Goal: Task Accomplishment & Management: Use online tool/utility

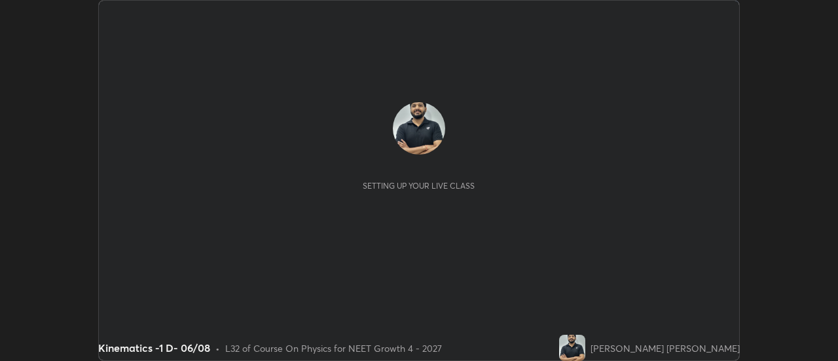
scroll to position [361, 838]
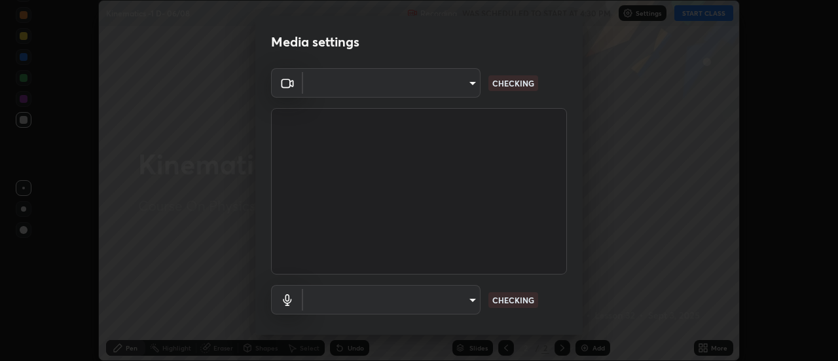
click at [451, 90] on body "Erase all Kinematics -1 D- 06/08 Recording WAS SCHEDULED TO START AT 4:30 PM Se…" at bounding box center [419, 180] width 838 height 361
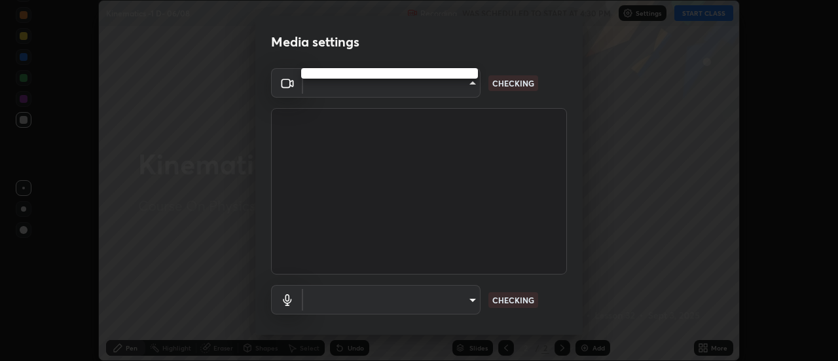
click at [446, 88] on div at bounding box center [419, 180] width 838 height 361
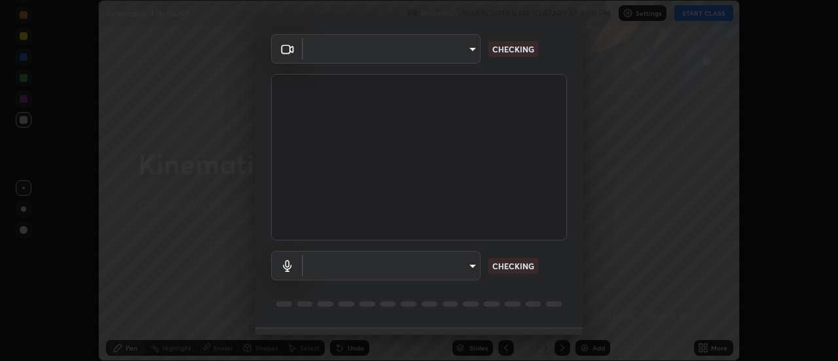
scroll to position [47, 0]
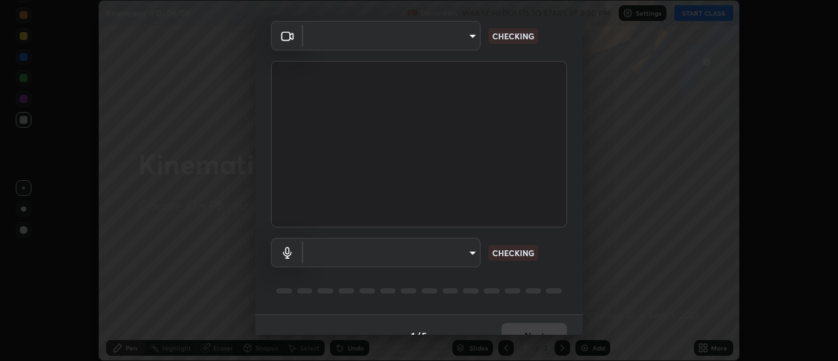
type input "abd1dd8f698bdb7170c938d45ed7c5a449073cf79ef4f8923fa8d1de0ad96843"
type input "a8a5a171c24800b48f3f78118fe5f2b2d48ca2aa2d62c989cd4de23f99d06a7d"
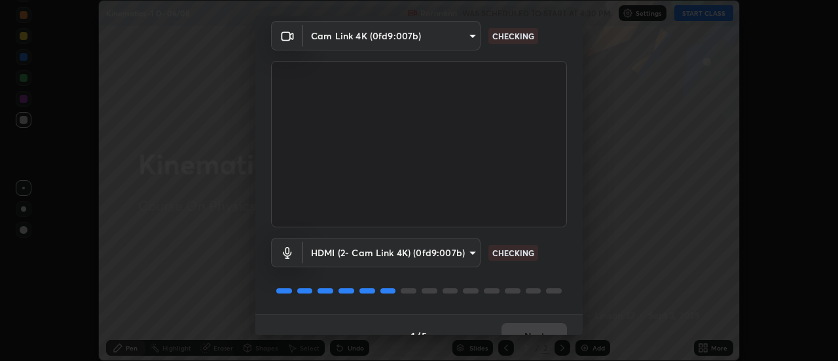
scroll to position [69, 0]
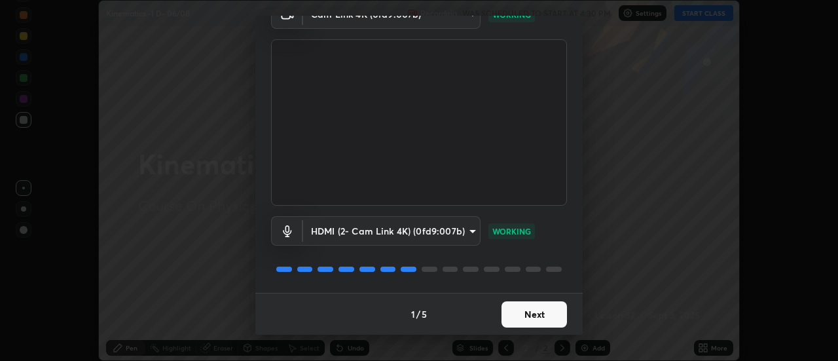
click at [531, 310] on button "Next" at bounding box center [534, 314] width 65 height 26
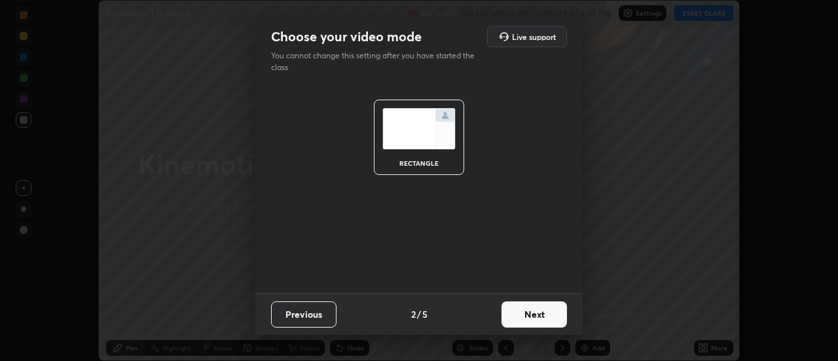
scroll to position [0, 0]
click at [540, 312] on button "Next" at bounding box center [534, 314] width 65 height 26
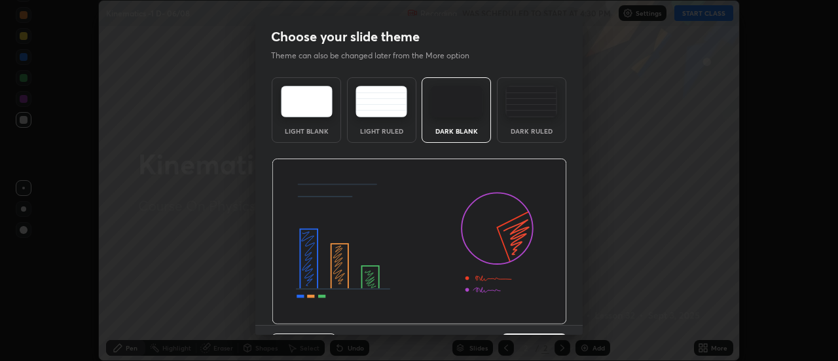
click at [552, 318] on img at bounding box center [419, 242] width 295 height 166
click at [562, 316] on img at bounding box center [419, 242] width 295 height 166
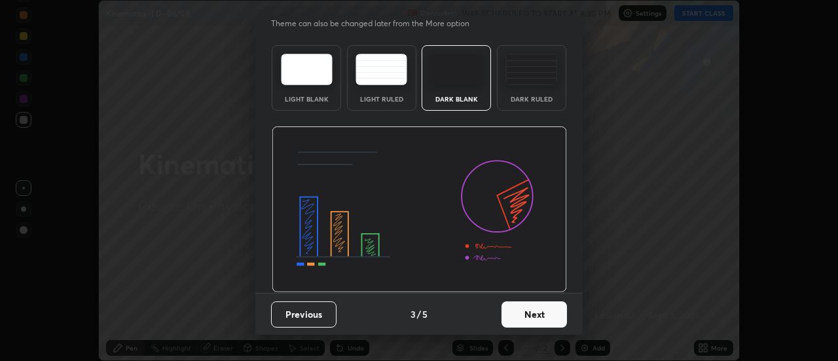
click at [527, 311] on button "Next" at bounding box center [534, 314] width 65 height 26
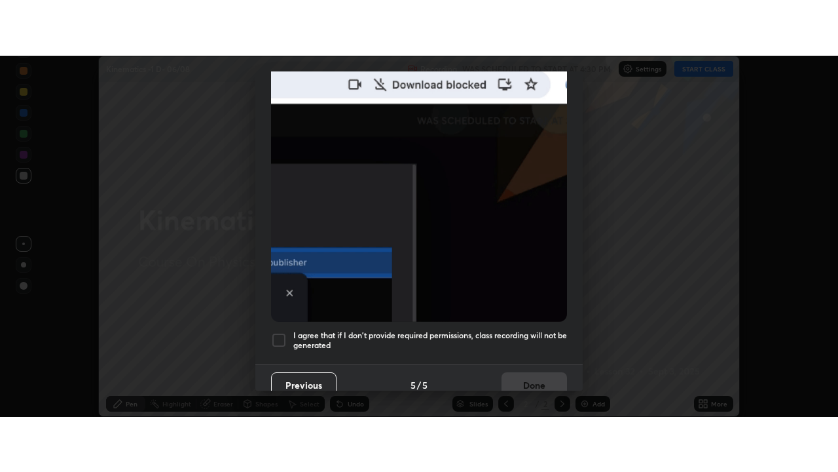
scroll to position [336, 0]
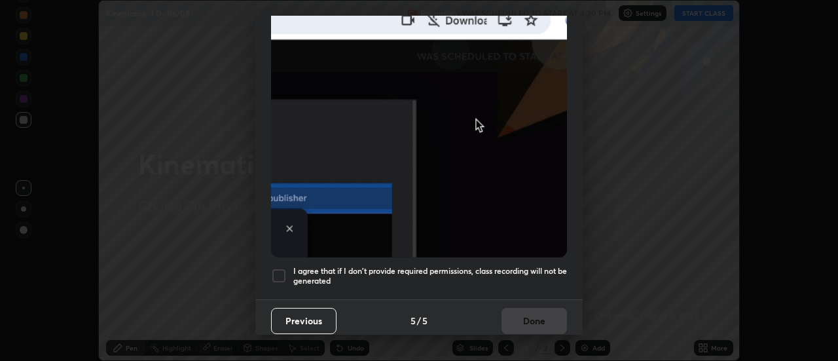
click at [286, 271] on div at bounding box center [279, 276] width 16 height 16
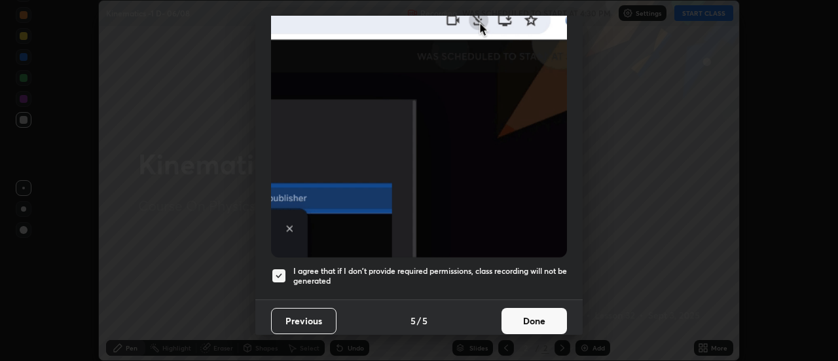
click at [525, 312] on button "Done" at bounding box center [534, 321] width 65 height 26
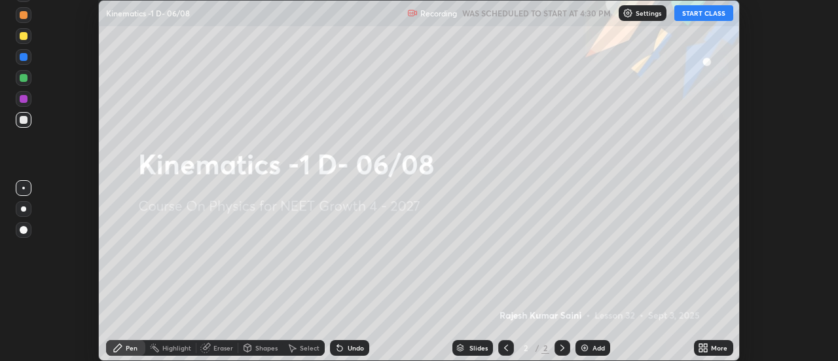
click at [706, 345] on icon at bounding box center [706, 345] width 3 height 3
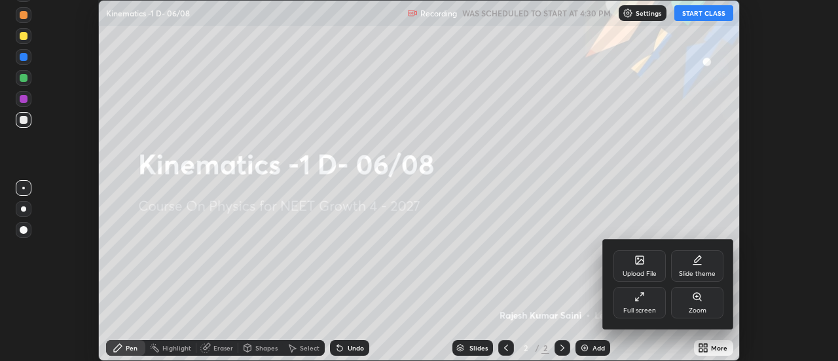
click at [654, 310] on div "Full screen" at bounding box center [640, 310] width 33 height 7
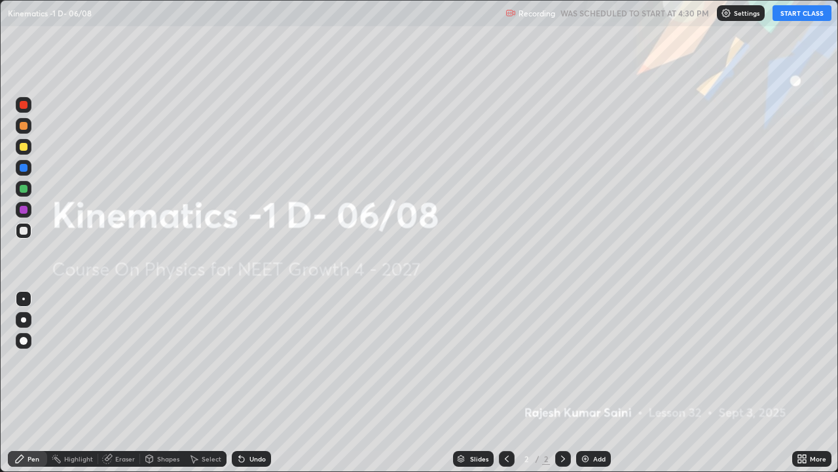
scroll to position [472, 838]
click at [790, 18] on button "START CLASS" at bounding box center [802, 13] width 59 height 16
click at [594, 360] on div "Add" at bounding box center [593, 459] width 35 height 16
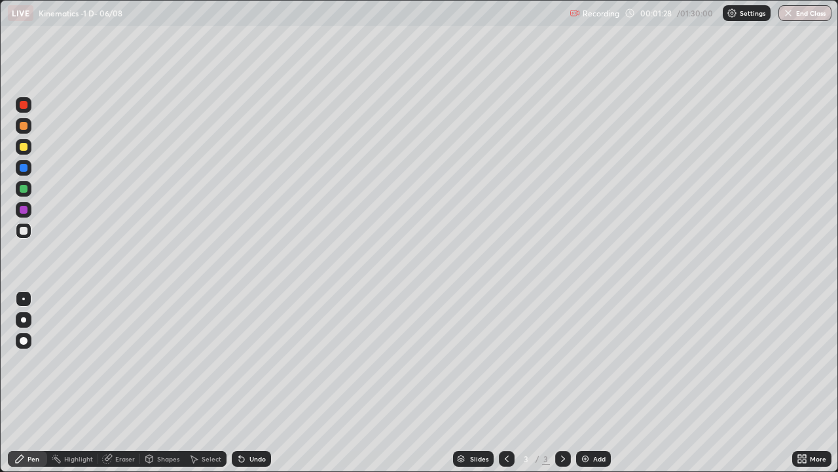
click at [20, 107] on div at bounding box center [24, 105] width 8 height 8
click at [25, 318] on div at bounding box center [23, 319] width 5 height 5
click at [243, 360] on icon at bounding box center [241, 458] width 10 height 10
click at [0, 360] on div "Pen Highlight Eraser Shapes Select Undo Slides 3 / 3 Add More" at bounding box center [419, 458] width 838 height 26
click at [25, 229] on div at bounding box center [24, 231] width 8 height 8
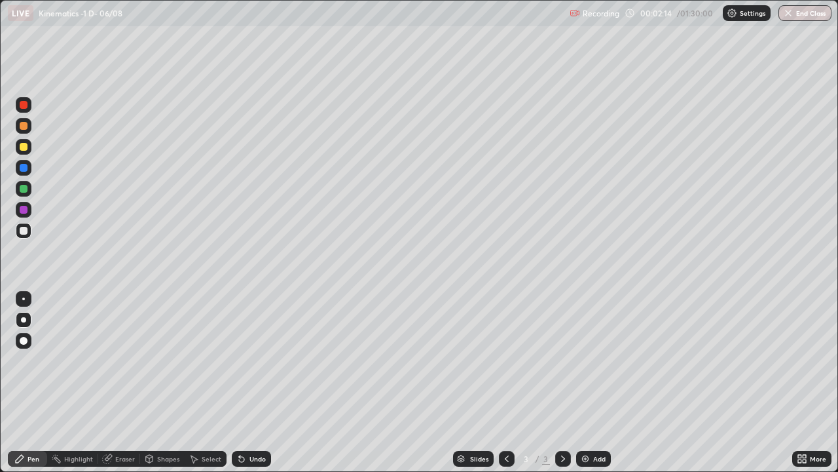
click at [156, 360] on div "Shapes" at bounding box center [162, 459] width 45 height 16
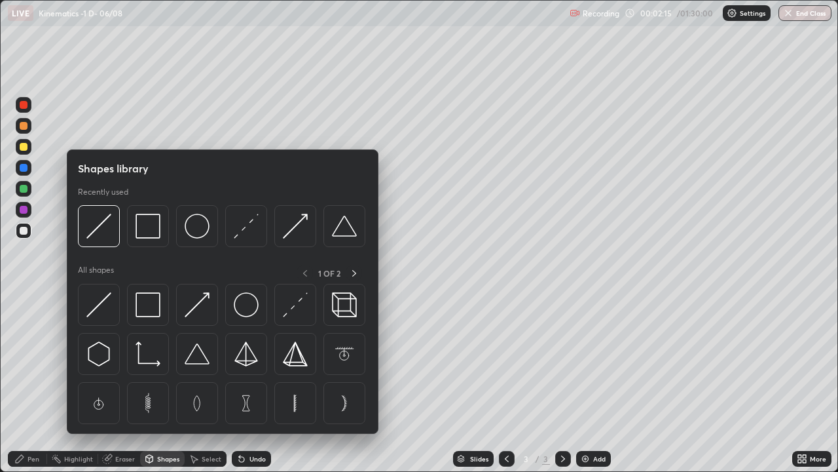
click at [97, 305] on img at bounding box center [98, 304] width 25 height 25
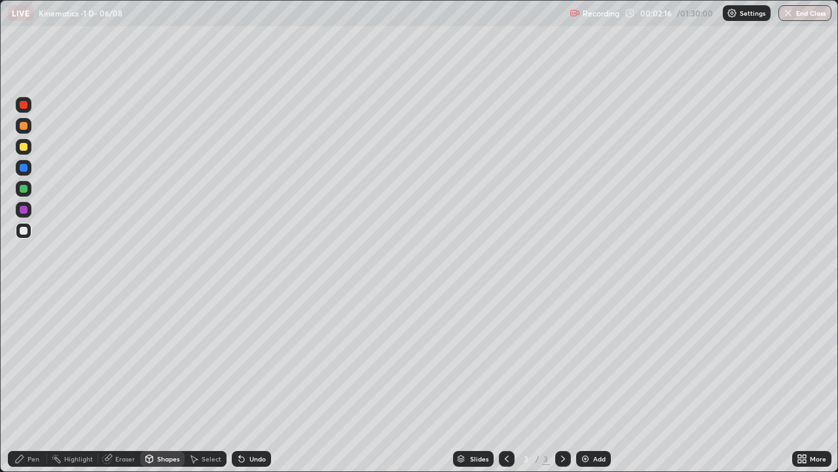
click at [23, 107] on div at bounding box center [24, 105] width 8 height 8
click at [153, 360] on icon at bounding box center [149, 458] width 10 height 10
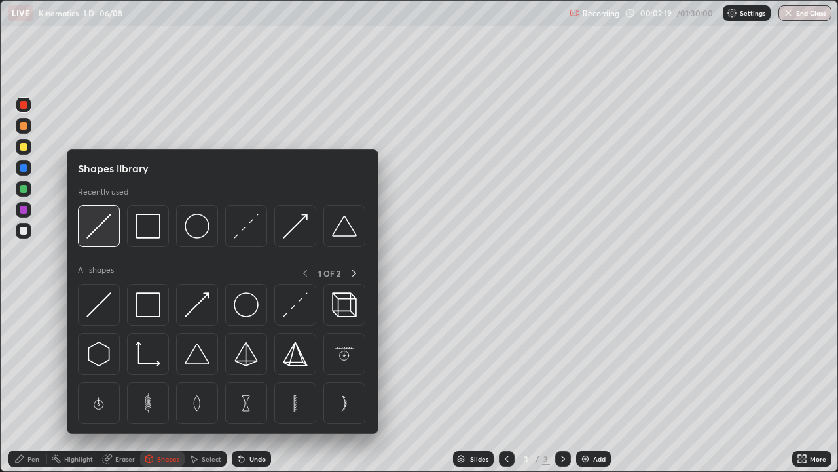
click at [101, 228] on img at bounding box center [98, 226] width 25 height 25
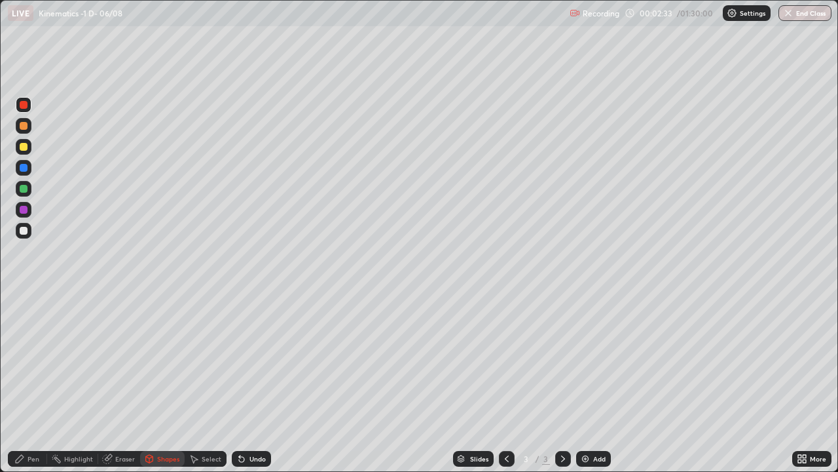
click at [28, 360] on div "Pen" at bounding box center [34, 458] width 12 height 7
click at [22, 229] on div at bounding box center [24, 231] width 8 height 8
click at [21, 107] on div at bounding box center [24, 105] width 8 height 8
click at [20, 231] on div at bounding box center [24, 231] width 8 height 8
click at [29, 108] on div at bounding box center [24, 105] width 16 height 16
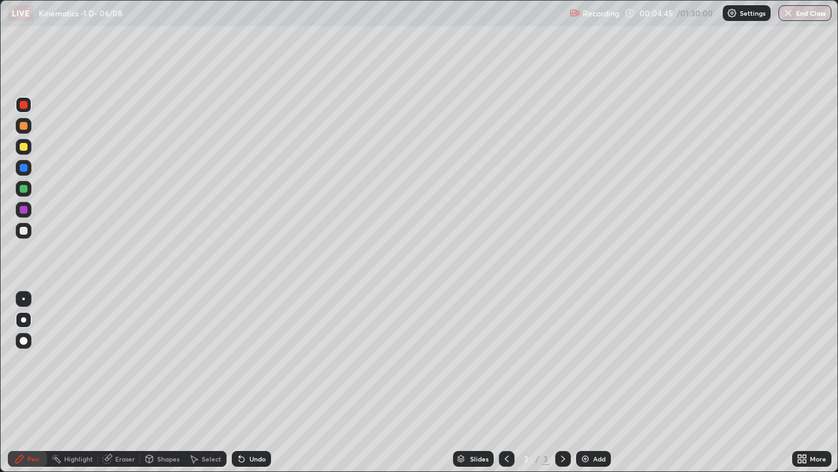
click at [22, 231] on div at bounding box center [24, 231] width 8 height 8
click at [197, 360] on icon at bounding box center [194, 458] width 10 height 10
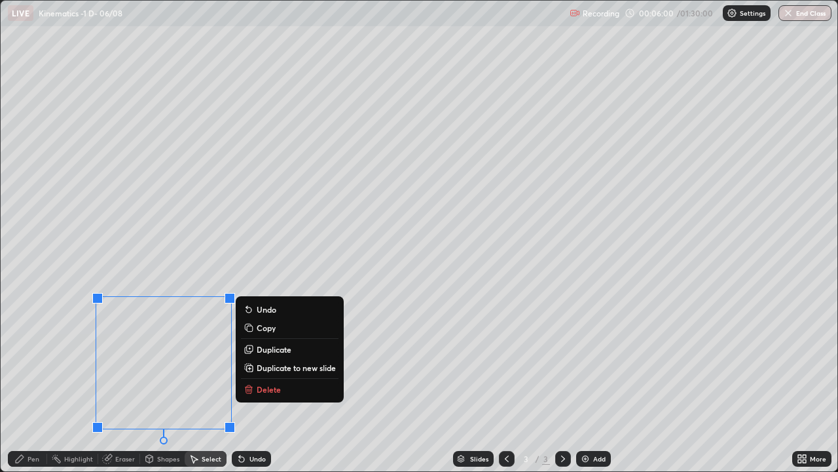
click at [254, 360] on button "Delete" at bounding box center [290, 389] width 98 height 16
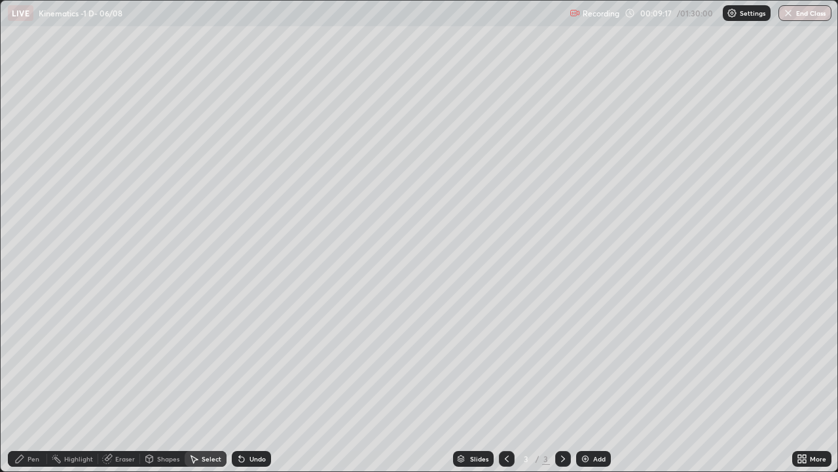
click at [583, 360] on img at bounding box center [585, 458] width 10 height 10
click at [24, 360] on icon at bounding box center [19, 458] width 10 height 10
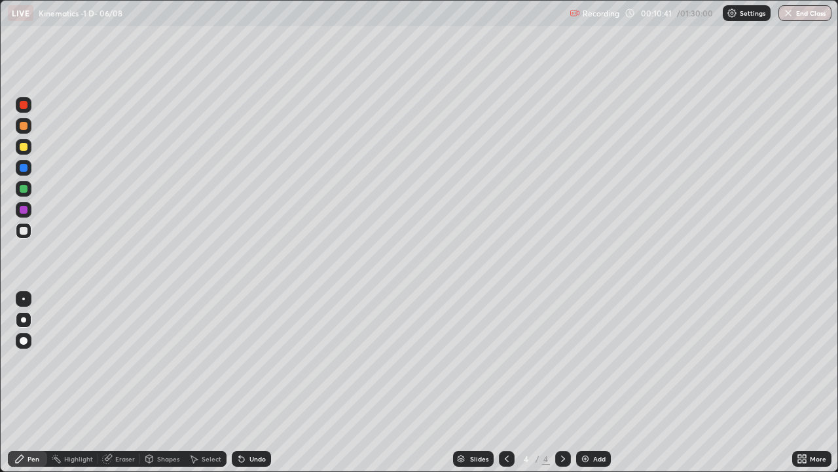
click at [398, 360] on div "Slides 4 / 4 Add" at bounding box center [531, 458] width 521 height 26
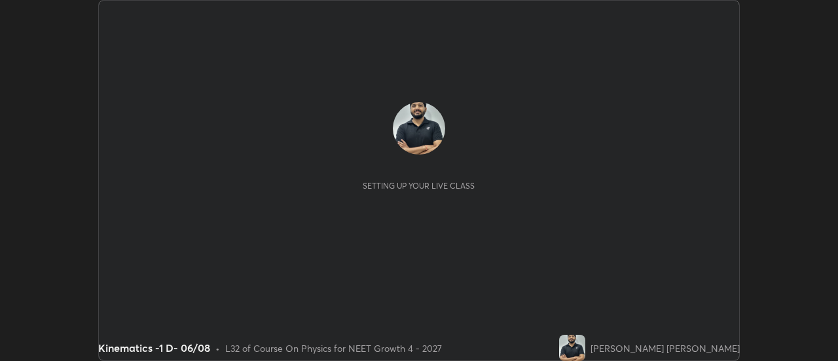
scroll to position [361, 838]
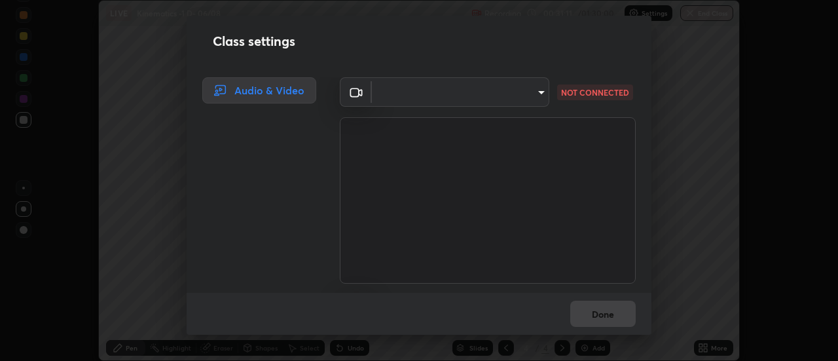
click at [543, 93] on body "Erase all LIVE Kinematics -1 D- 06/08 Recording 00:31:11 / 01:30:00 Settings En…" at bounding box center [419, 180] width 838 height 361
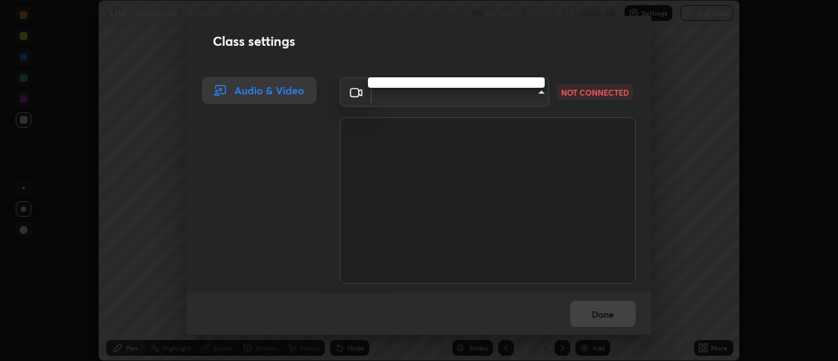
click at [538, 92] on div at bounding box center [419, 180] width 838 height 361
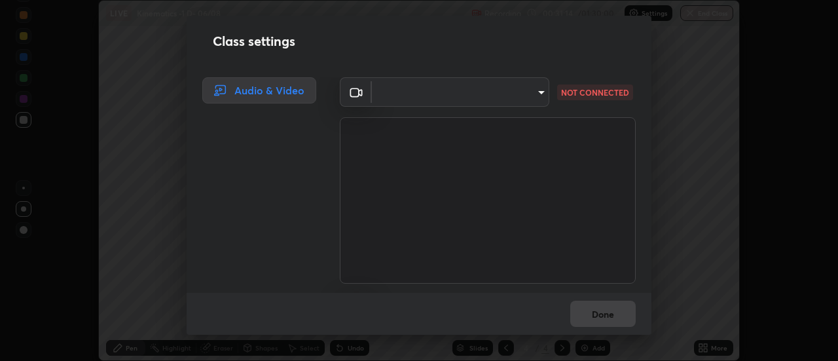
click at [537, 100] on body "Erase all LIVE Kinematics -1 D- 06/08 Recording 00:31:14 / 01:30:00 Settings En…" at bounding box center [419, 180] width 838 height 361
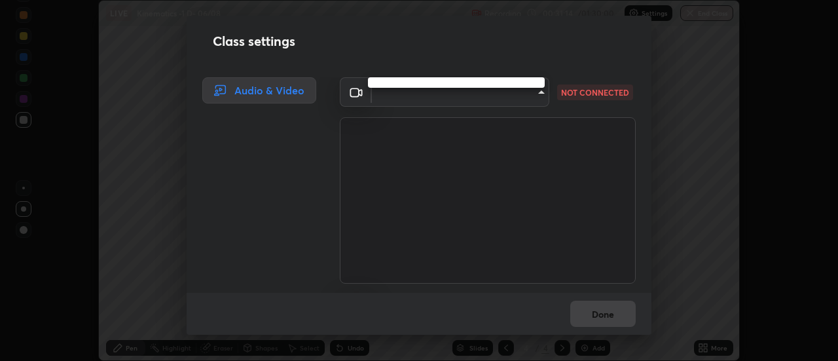
click at [539, 98] on div at bounding box center [419, 180] width 838 height 361
click at [540, 96] on div at bounding box center [419, 180] width 838 height 361
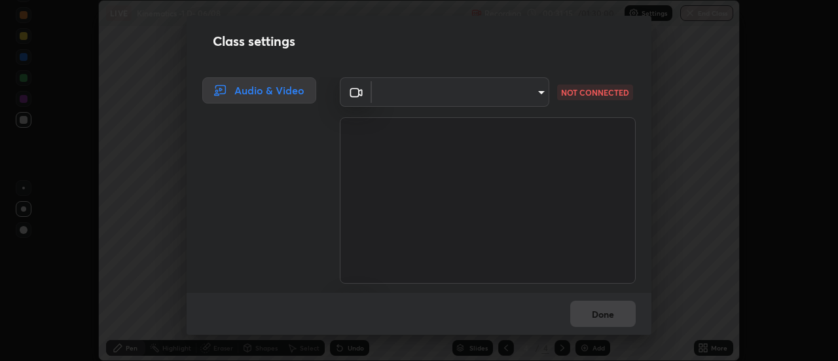
click at [540, 96] on body "Erase all LIVE Kinematics -1 D- 06/08 Recording 00:31:15 / 01:30:00 Settings En…" at bounding box center [419, 180] width 838 height 361
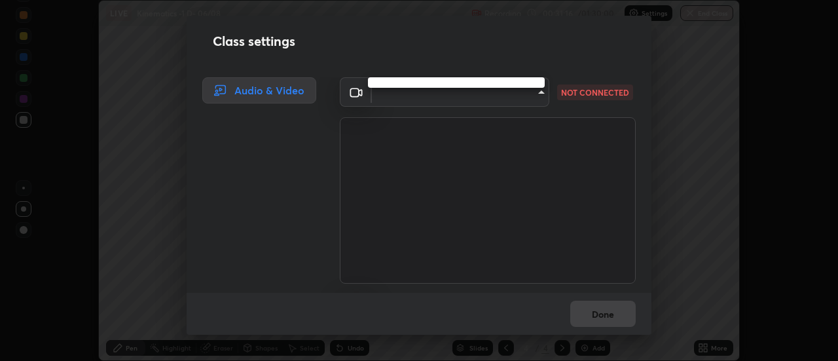
click at [358, 92] on div at bounding box center [419, 180] width 838 height 361
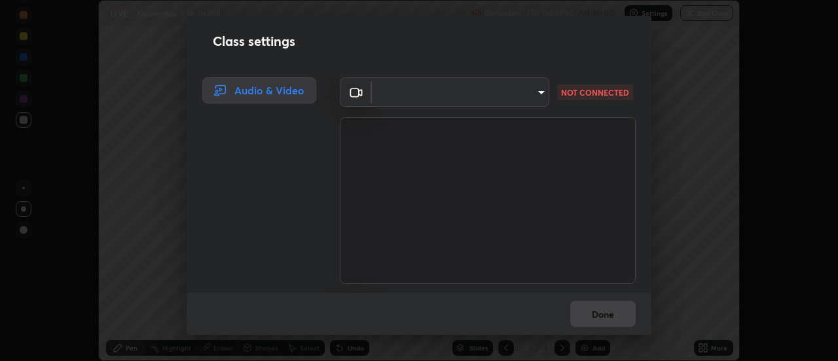
click at [541, 86] on body "Erase all LIVE Kinematics -1 D- 06/08 Recording 00:31:20 / 01:30:00 Settings En…" at bounding box center [419, 180] width 838 height 361
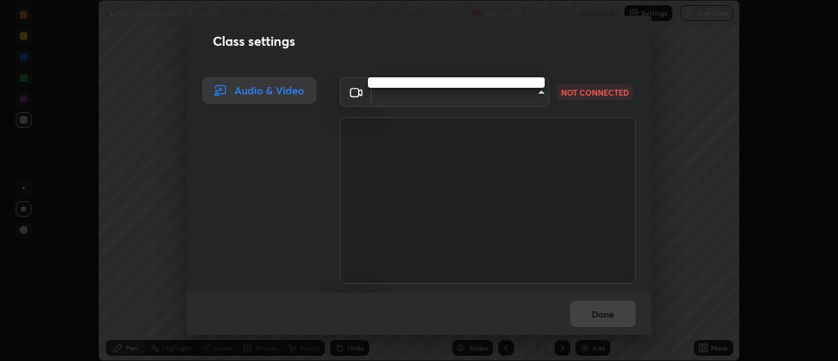
click at [535, 90] on div at bounding box center [419, 180] width 838 height 361
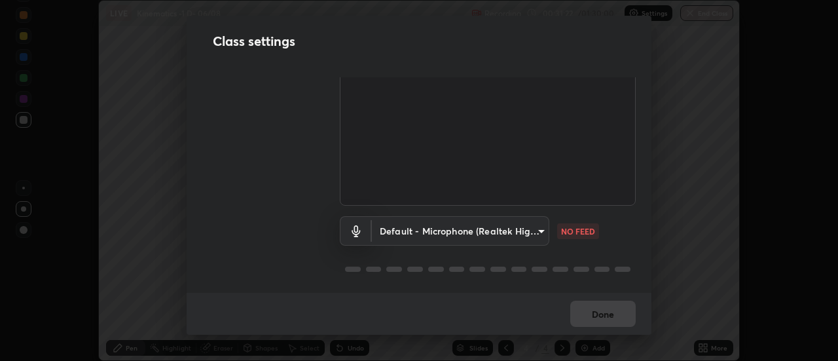
scroll to position [81, 0]
click at [534, 226] on body "Erase all LIVE Kinematics -1 D- 06/08 Recording 00:31:24 / 01:30:00 Settings En…" at bounding box center [419, 180] width 838 height 361
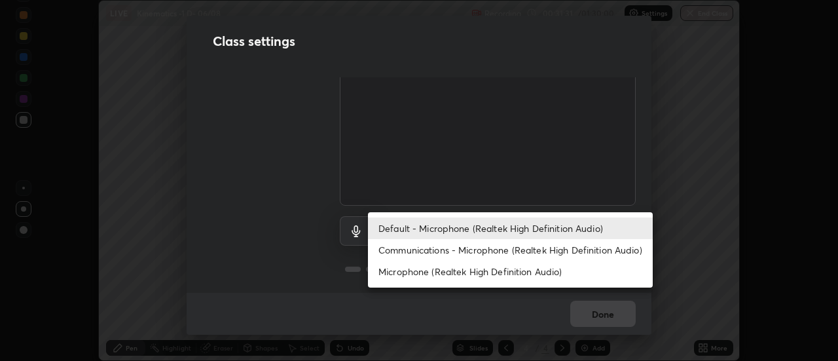
click at [560, 272] on li "Microphone (Realtek High Definition Audio)" at bounding box center [510, 272] width 285 height 22
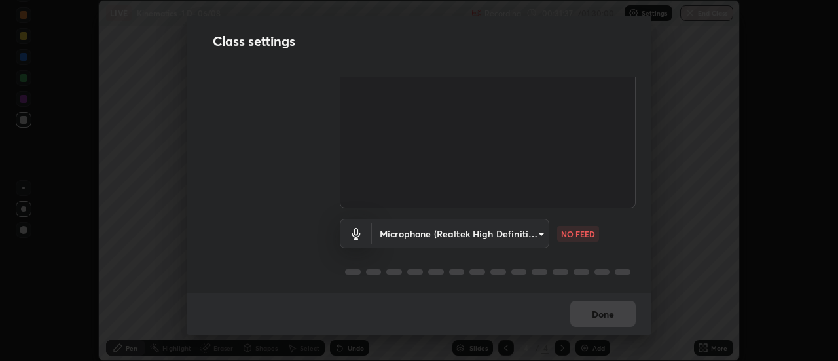
scroll to position [82, 0]
click at [532, 225] on body "Erase all LIVE Kinematics -1 D- 06/08 Recording 00:31:38 / 01:30:00 Settings En…" at bounding box center [419, 180] width 838 height 361
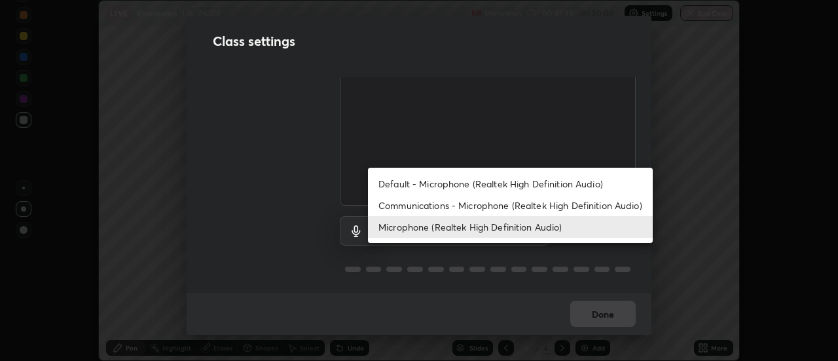
click at [561, 204] on li "Communications - Microphone (Realtek High Definition Audio)" at bounding box center [510, 206] width 285 height 22
type input "communications"
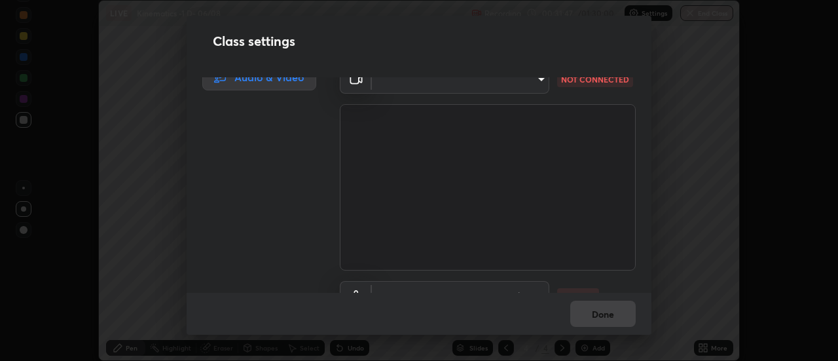
scroll to position [0, 0]
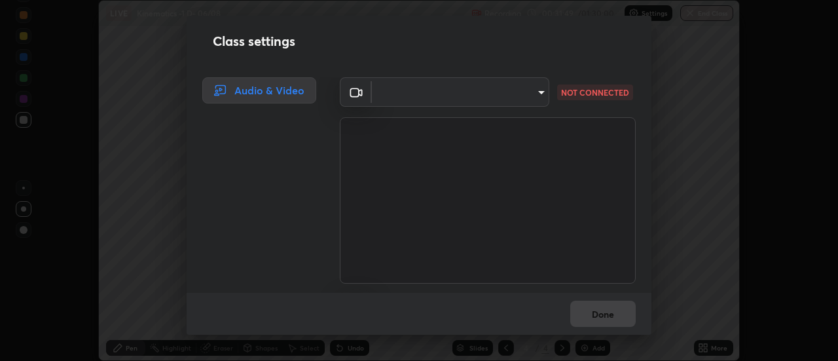
click at [683, 63] on div "Class settings Audio & Video ​ NOT CONNECTED Communications - Microphone (Realt…" at bounding box center [419, 180] width 838 height 361
click at [684, 65] on div "Class settings Audio & Video ​ NOT CONNECTED Communications - Microphone (Realt…" at bounding box center [419, 180] width 838 height 361
click at [643, 94] on div "​ NOT CONNECTED Communications - Microphone (Realtek High Definition Audio) com…" at bounding box center [487, 184] width 327 height 215
click at [357, 92] on icon at bounding box center [356, 92] width 16 height 16
click at [738, 190] on div "Class settings Audio & Video ​ NOT CONNECTED Communications - Microphone (Realt…" at bounding box center [419, 180] width 838 height 361
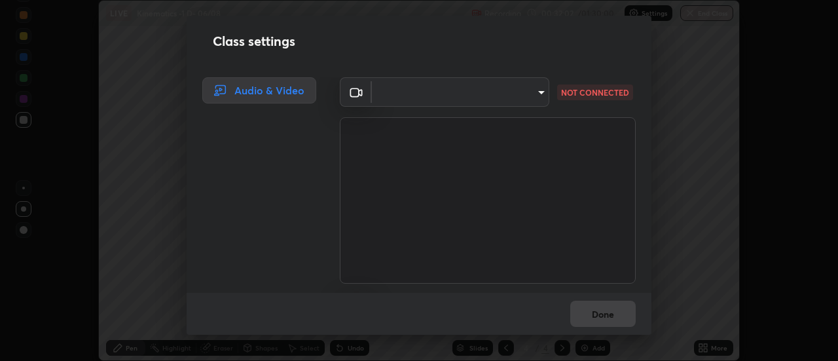
click at [743, 196] on div "Class settings Audio & Video ​ NOT CONNECTED Communications - Microphone (Realt…" at bounding box center [419, 180] width 838 height 361
click at [537, 92] on body "Erase all LIVE Kinematics -1 D- 06/08 Recording 00:32:03 / 01:30:00 Settings En…" at bounding box center [419, 180] width 838 height 361
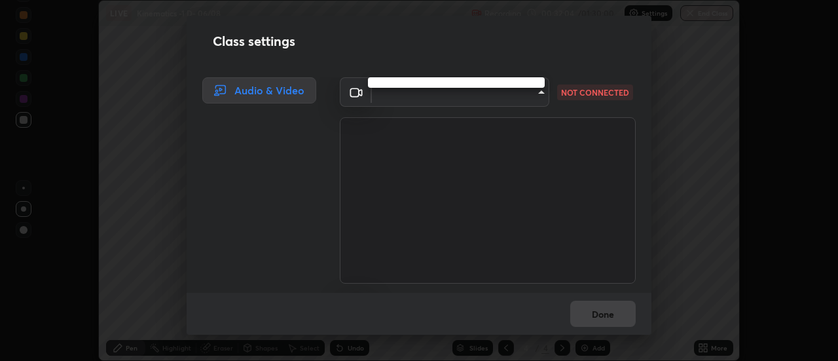
click at [536, 93] on div at bounding box center [419, 180] width 838 height 361
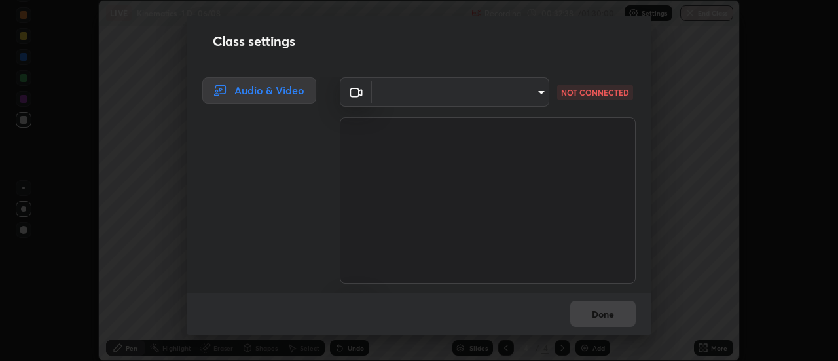
click at [537, 94] on body "Erase all LIVE Kinematics -1 D- 06/08 Recording 00:32:38 / 01:30:00 Settings En…" at bounding box center [419, 180] width 838 height 361
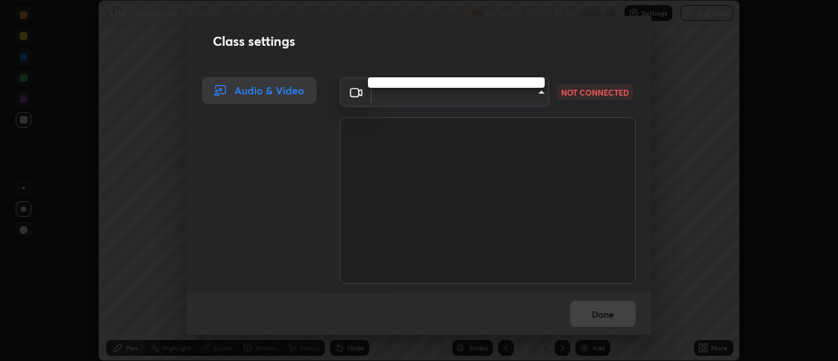
click at [518, 100] on div at bounding box center [419, 180] width 838 height 361
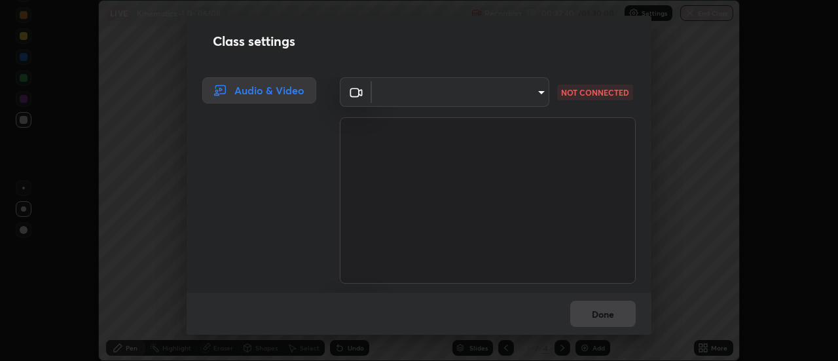
click at [515, 100] on body "Erase all LIVE Kinematics -1 D- 06/08 Recording 00:32:40 / 01:30:00 Settings En…" at bounding box center [419, 180] width 838 height 361
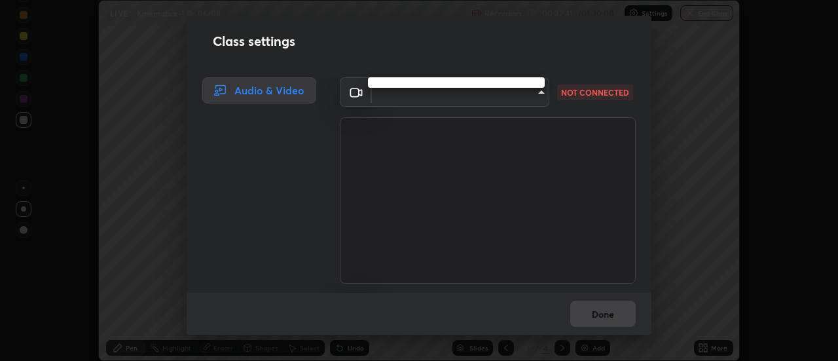
click at [518, 99] on div at bounding box center [419, 180] width 838 height 361
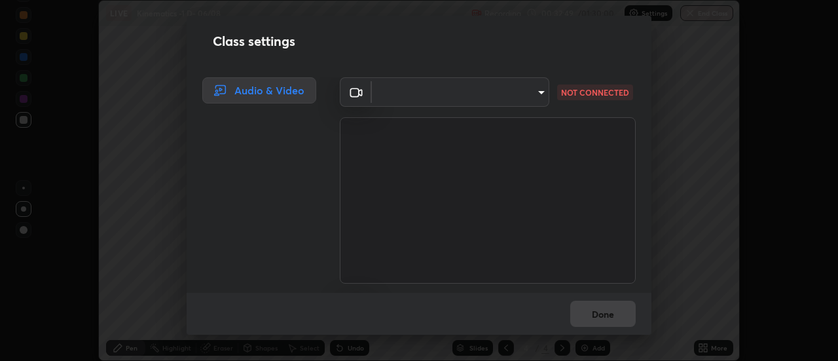
click at [477, 96] on body "Erase all LIVE Kinematics -1 D- 06/08 Recording 00:32:49 / 01:30:00 Settings En…" at bounding box center [419, 180] width 838 height 361
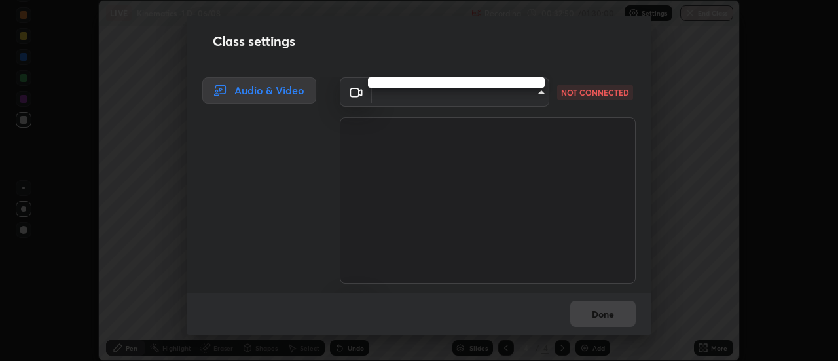
click at [485, 98] on div at bounding box center [419, 180] width 838 height 361
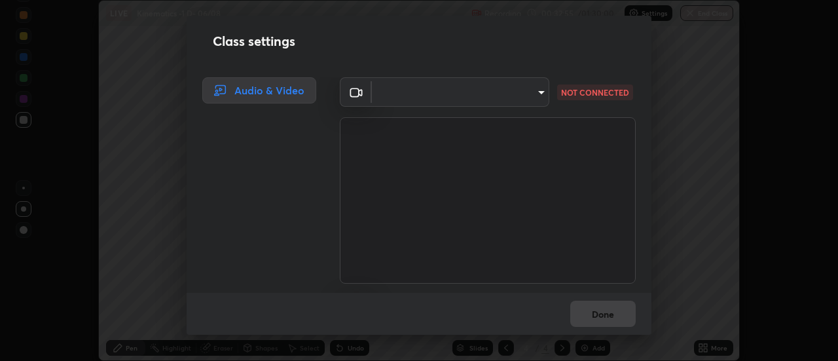
click at [515, 98] on body "Erase all LIVE Kinematics -1 D- 06/08 Recording 00:32:55 / 01:30:00 Settings En…" at bounding box center [419, 180] width 838 height 361
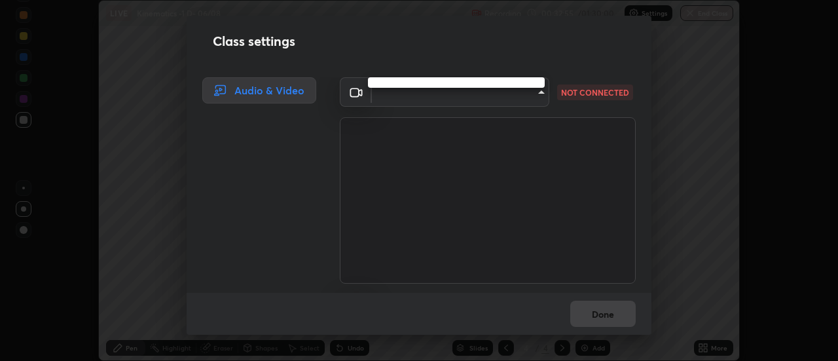
click at [514, 92] on div at bounding box center [419, 180] width 838 height 361
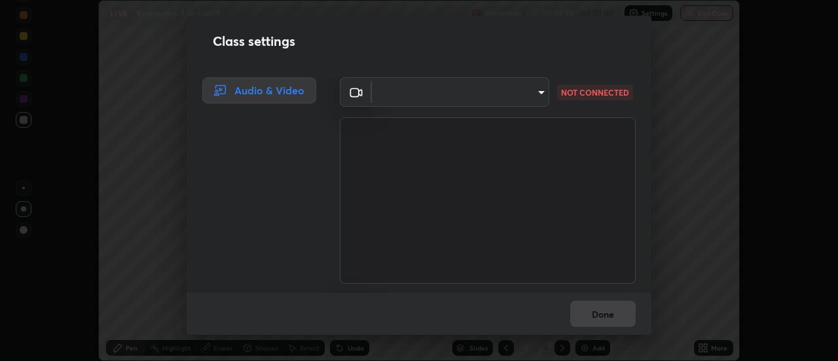
click at [522, 94] on body "Erase all LIVE Kinematics -1 D- 06/08 Recording 00:32:58 / 01:30:00 Settings En…" at bounding box center [419, 180] width 838 height 361
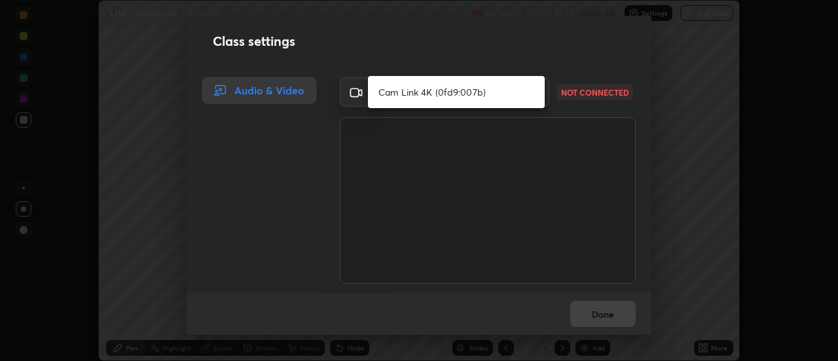
click at [517, 93] on li "Cam Link 4K (0fd9:007b)" at bounding box center [456, 92] width 177 height 22
type input "abd1dd8f698bdb7170c938d45ed7c5a449073cf79ef4f8923fa8d1de0ad96843"
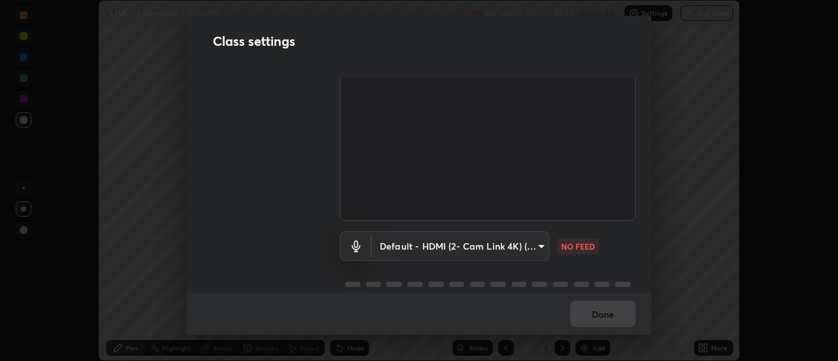
scroll to position [64, 0]
click at [496, 250] on body "Erase all LIVE Kinematics -1 D- 06/08 Recording 00:33:00 / 01:30:00 Settings En…" at bounding box center [419, 180] width 838 height 361
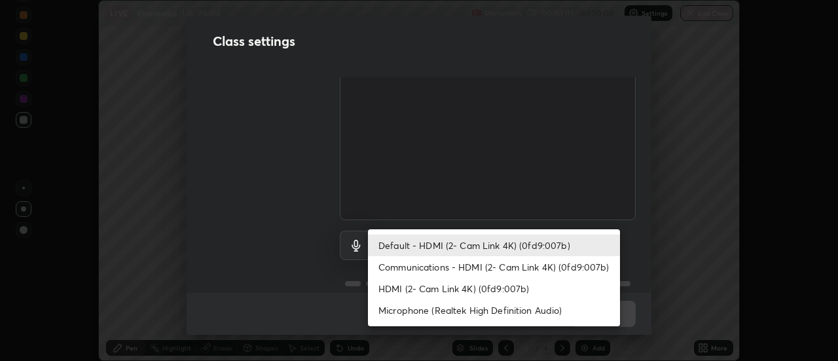
click at [422, 292] on li "HDMI (2- Cam Link 4K) (0fd9:007b)" at bounding box center [494, 289] width 252 height 22
type input "a8a5a171c24800b48f3f78118fe5f2b2d48ca2aa2d62c989cd4de23f99d06a7d"
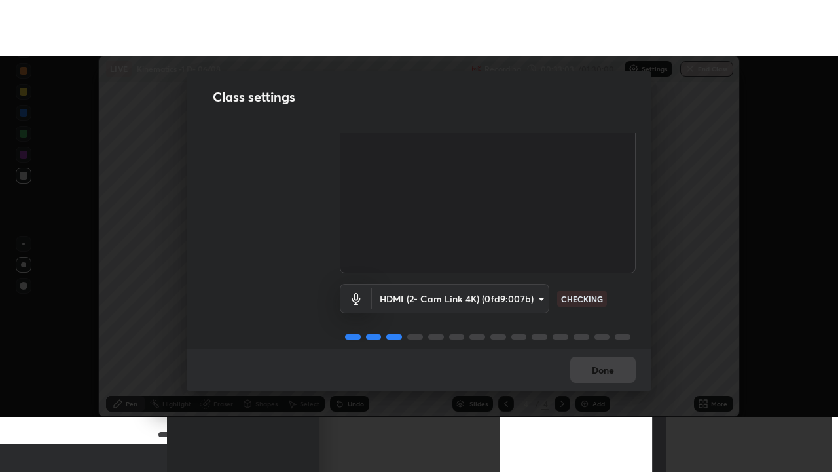
scroll to position [82, 0]
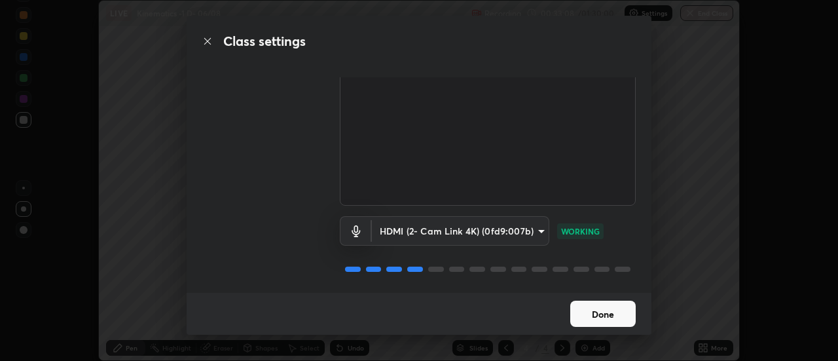
click at [599, 314] on button "Done" at bounding box center [603, 314] width 65 height 26
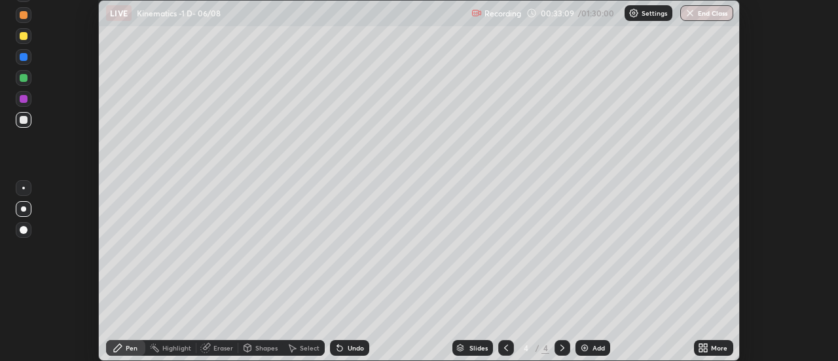
click at [702, 350] on icon at bounding box center [701, 349] width 3 height 3
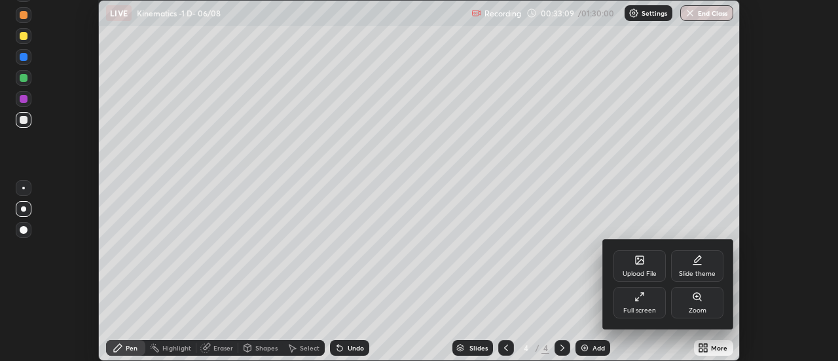
click at [643, 310] on div "Full screen" at bounding box center [640, 310] width 33 height 7
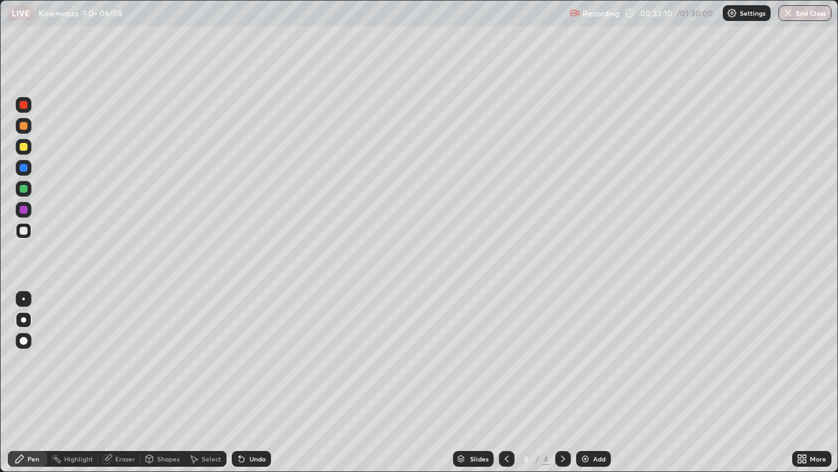
scroll to position [472, 838]
click at [585, 360] on img at bounding box center [585, 458] width 10 height 10
click at [24, 147] on div at bounding box center [24, 147] width 8 height 8
click at [30, 230] on div at bounding box center [24, 231] width 16 height 16
click at [597, 360] on div "Add" at bounding box center [599, 458] width 12 height 7
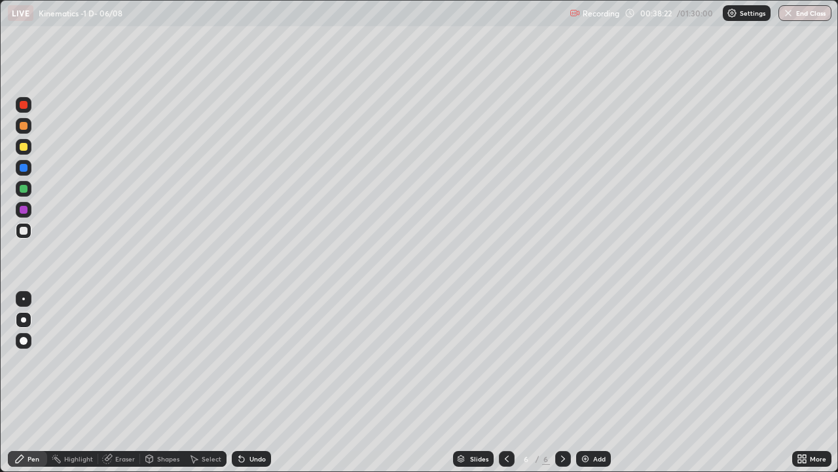
click at [24, 105] on div at bounding box center [24, 105] width 8 height 8
click at [252, 360] on div "Undo" at bounding box center [258, 458] width 16 height 7
click at [253, 360] on div "Undo" at bounding box center [258, 458] width 16 height 7
click at [259, 360] on div "Undo" at bounding box center [258, 458] width 16 height 7
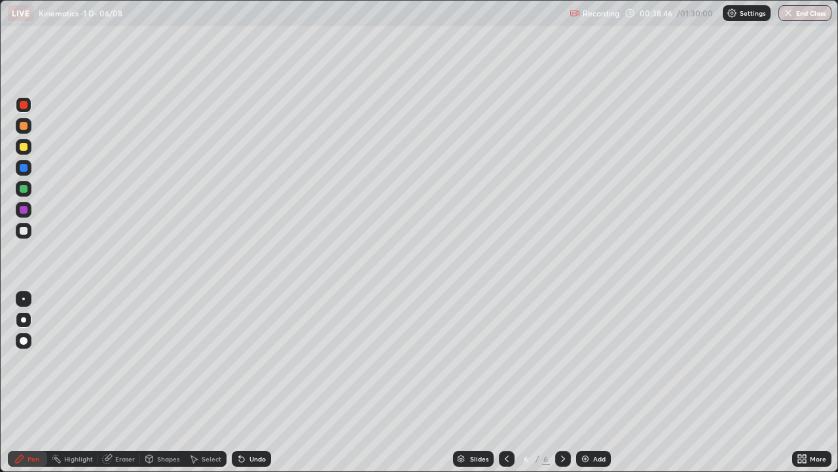
click at [256, 360] on div "Undo" at bounding box center [258, 458] width 16 height 7
click at [24, 230] on div at bounding box center [24, 231] width 8 height 8
click at [22, 189] on div at bounding box center [24, 189] width 8 height 8
click at [597, 360] on div "Add" at bounding box center [593, 459] width 35 height 16
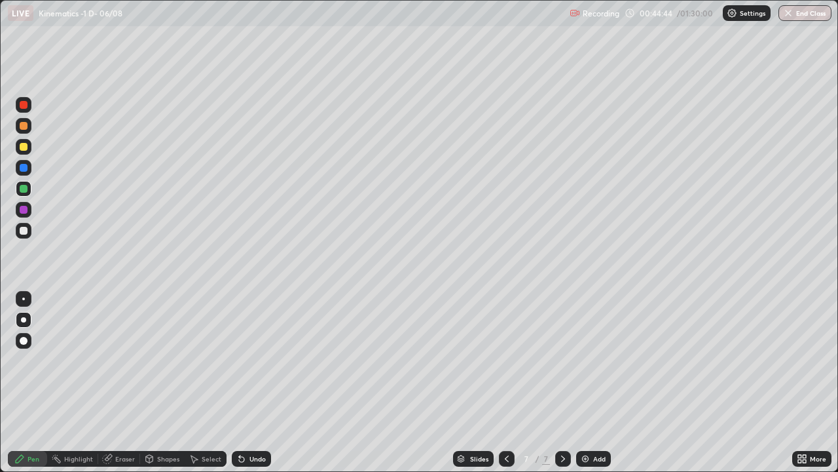
click at [24, 105] on div at bounding box center [24, 105] width 8 height 8
click at [26, 231] on div at bounding box center [24, 231] width 8 height 8
click at [9, 360] on div "Pen" at bounding box center [27, 458] width 39 height 26
click at [16, 360] on div "Pen" at bounding box center [27, 459] width 39 height 16
click at [122, 360] on div "Eraser" at bounding box center [125, 458] width 20 height 7
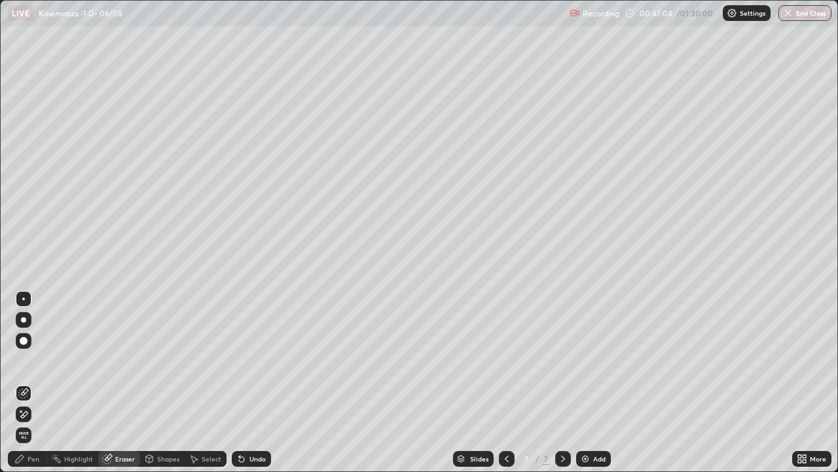
click at [34, 360] on div "Pen" at bounding box center [27, 459] width 39 height 16
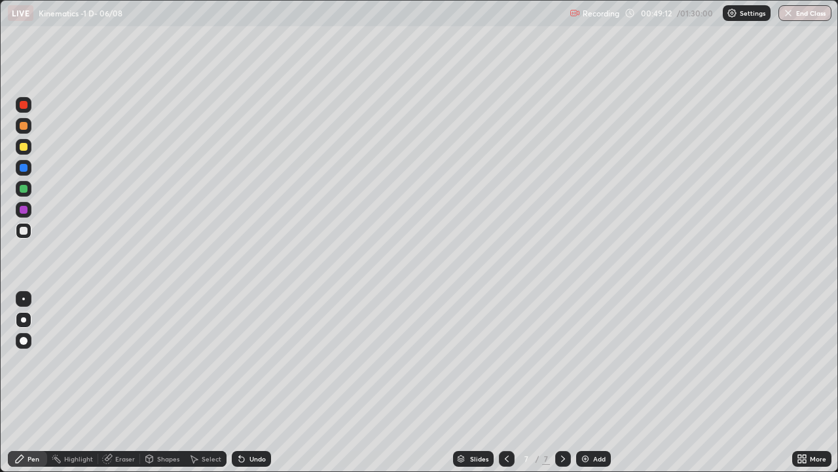
click at [119, 360] on div "Eraser" at bounding box center [125, 458] width 20 height 7
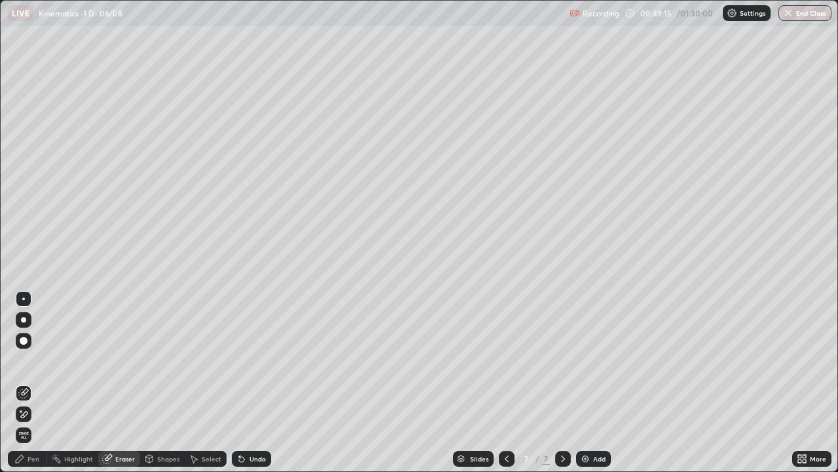
click at [26, 360] on div "Pen" at bounding box center [27, 459] width 39 height 16
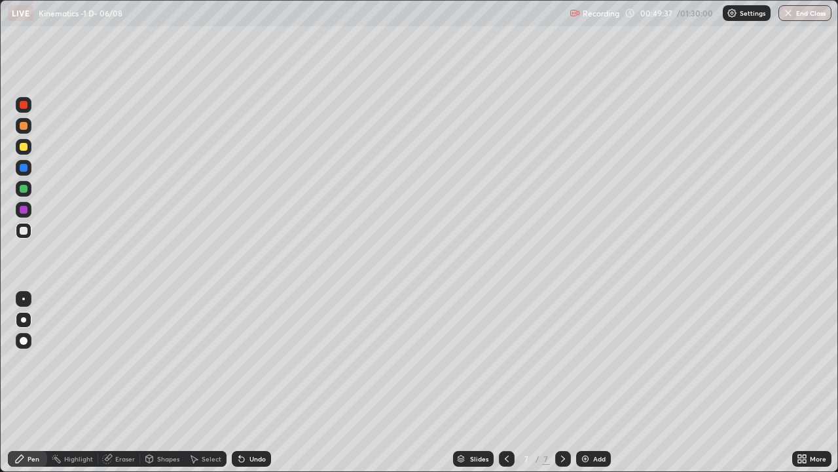
click at [20, 188] on div at bounding box center [24, 189] width 8 height 8
click at [20, 148] on div at bounding box center [24, 147] width 8 height 8
click at [121, 360] on div "Eraser" at bounding box center [125, 458] width 20 height 7
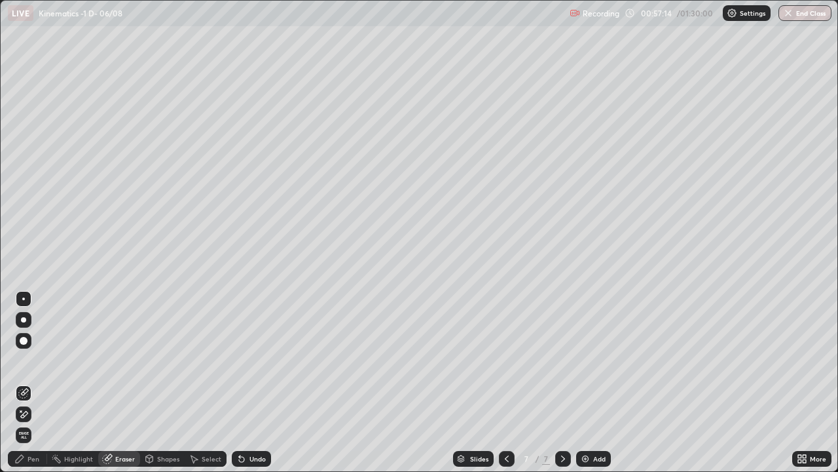
click at [582, 360] on img at bounding box center [585, 458] width 10 height 10
click at [29, 360] on div "Pen" at bounding box center [27, 459] width 39 height 16
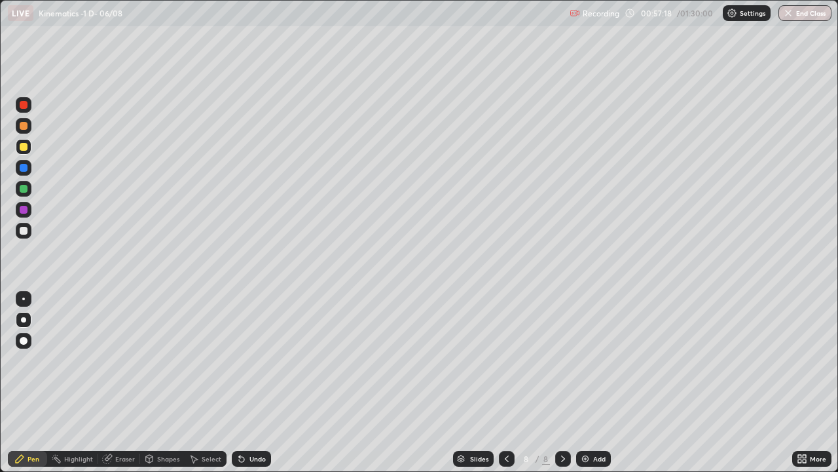
click at [24, 105] on div at bounding box center [24, 105] width 8 height 8
click at [19, 319] on div at bounding box center [24, 320] width 16 height 16
click at [24, 147] on div at bounding box center [24, 147] width 8 height 8
click at [26, 230] on div at bounding box center [24, 231] width 8 height 8
click at [597, 360] on div "Add" at bounding box center [599, 458] width 12 height 7
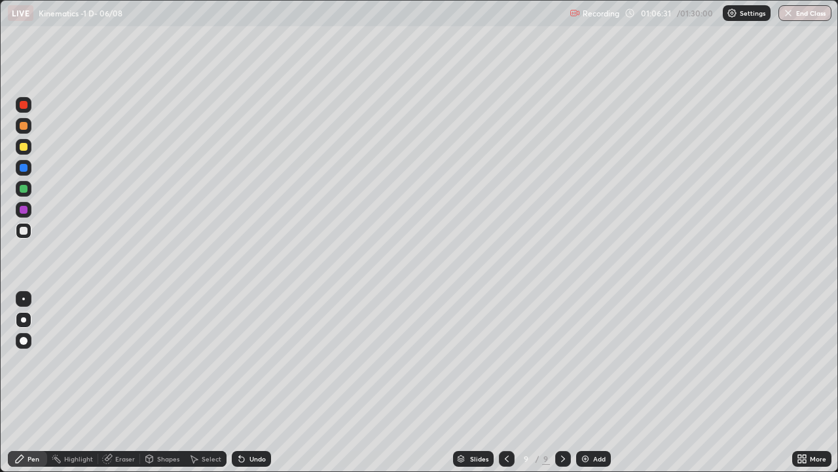
click at [24, 105] on div at bounding box center [24, 105] width 8 height 8
click at [24, 230] on div at bounding box center [24, 231] width 8 height 8
click at [240, 360] on icon at bounding box center [241, 459] width 5 height 5
click at [242, 360] on icon at bounding box center [241, 459] width 5 height 5
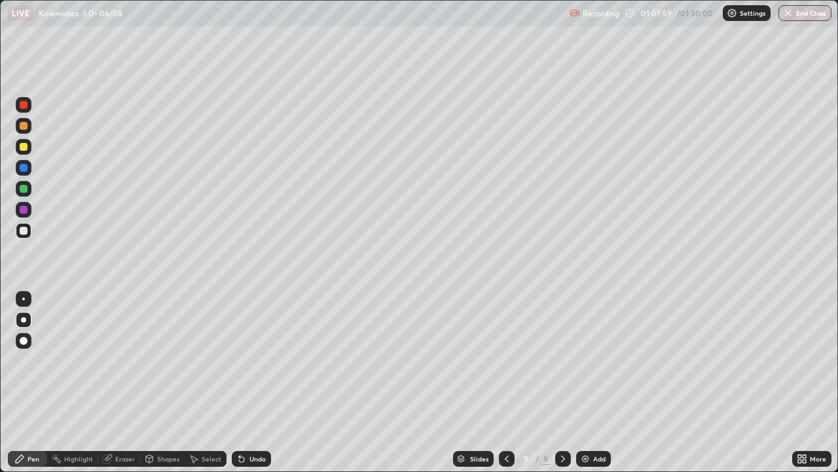
click at [242, 360] on icon at bounding box center [241, 459] width 5 height 5
click at [244, 360] on icon at bounding box center [241, 458] width 10 height 10
click at [245, 360] on div "Undo" at bounding box center [251, 459] width 39 height 16
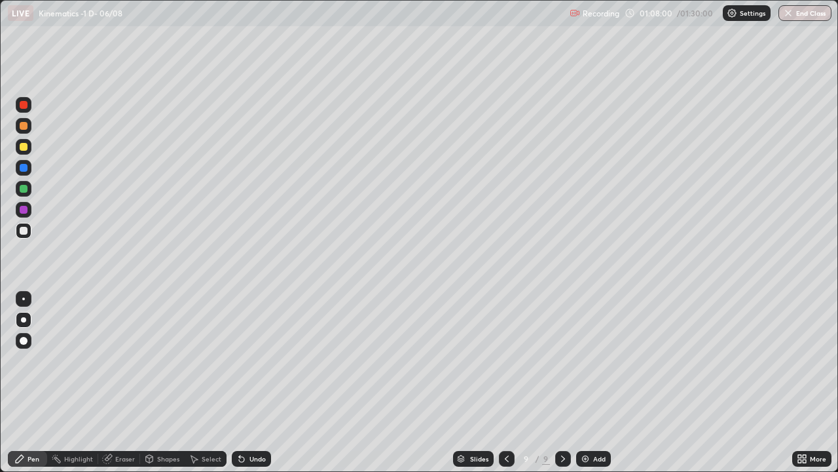
click at [246, 360] on div "Undo" at bounding box center [251, 459] width 39 height 16
click at [250, 360] on div "Undo" at bounding box center [258, 458] width 16 height 7
click at [21, 231] on div at bounding box center [24, 231] width 8 height 8
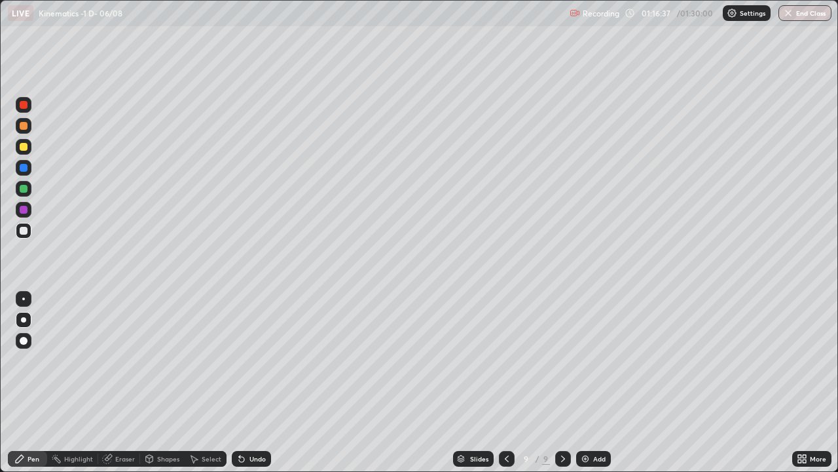
click at [589, 360] on div "Add" at bounding box center [593, 459] width 35 height 16
click at [165, 360] on div "Shapes" at bounding box center [168, 458] width 22 height 7
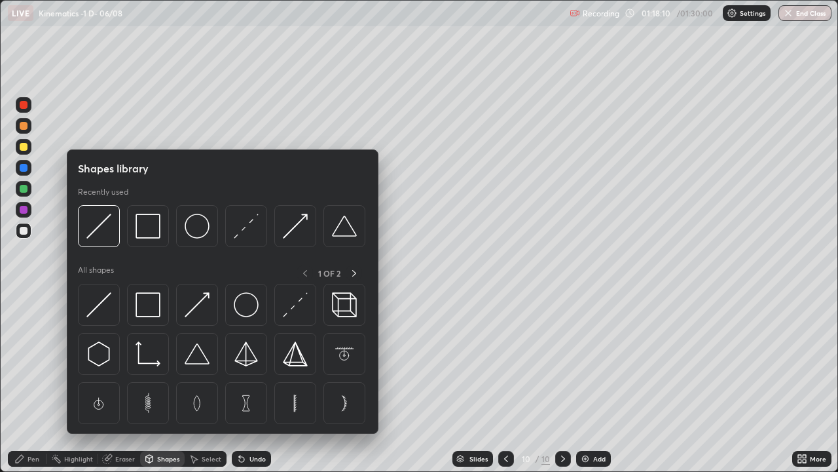
click at [24, 148] on div at bounding box center [24, 147] width 8 height 8
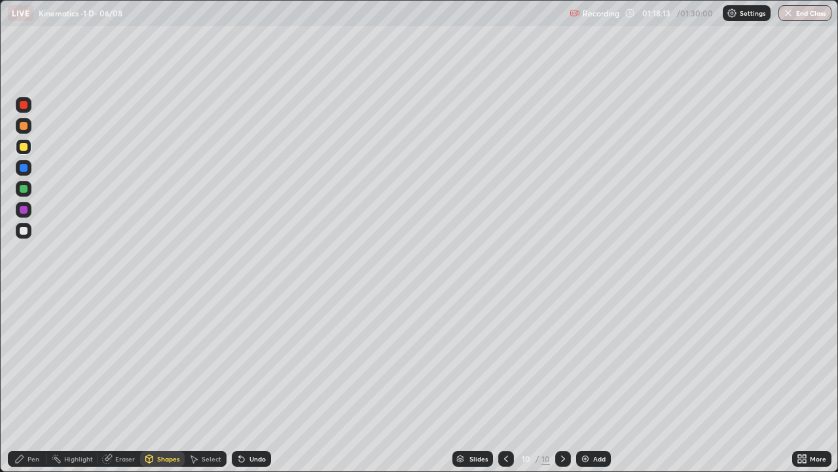
click at [160, 360] on div "Shapes" at bounding box center [168, 458] width 22 height 7
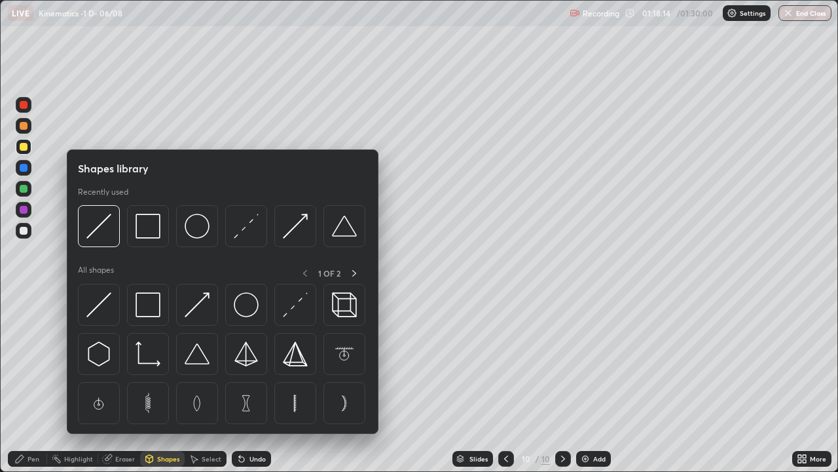
click at [147, 235] on img at bounding box center [148, 226] width 25 height 25
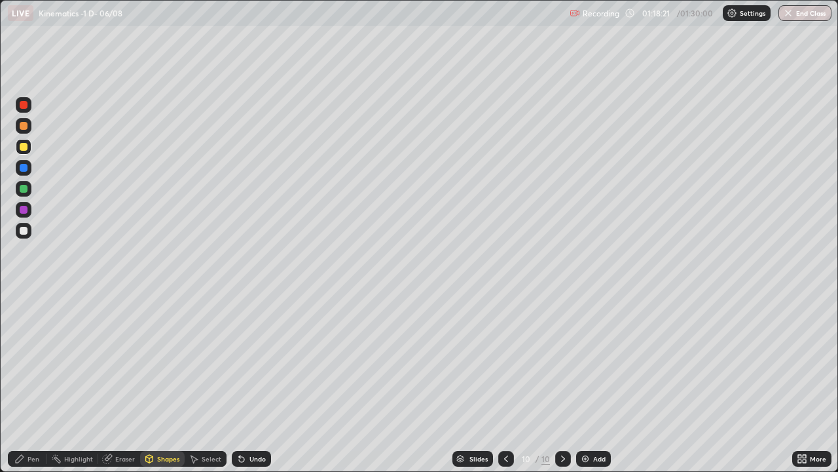
click at [24, 360] on icon at bounding box center [19, 458] width 10 height 10
click at [12, 360] on div "Pen" at bounding box center [27, 459] width 39 height 16
click at [24, 229] on div at bounding box center [24, 231] width 8 height 8
click at [203, 360] on div "Select" at bounding box center [212, 458] width 20 height 7
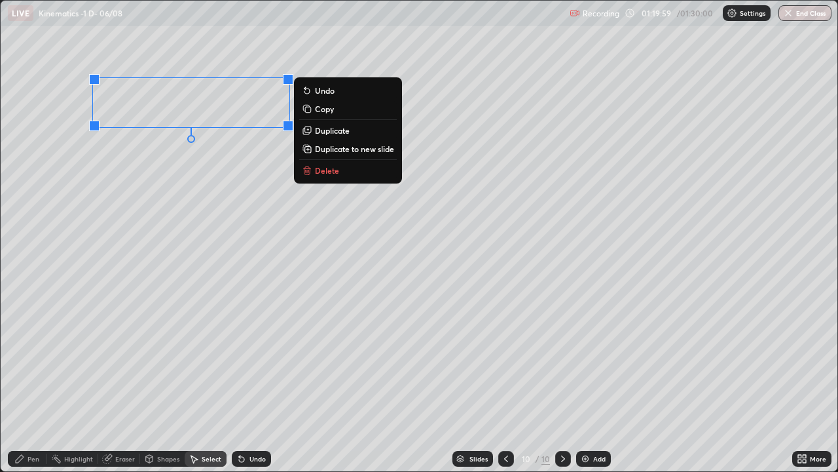
click at [89, 171] on div "0 ° Undo Copy Duplicate Duplicate to new slide Delete" at bounding box center [419, 236] width 837 height 470
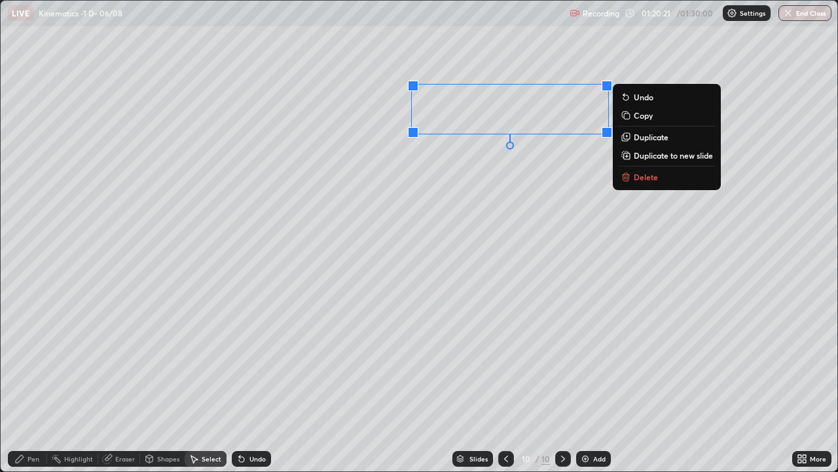
click at [349, 162] on div "0 ° Undo Copy Duplicate Duplicate to new slide Delete" at bounding box center [419, 236] width 837 height 470
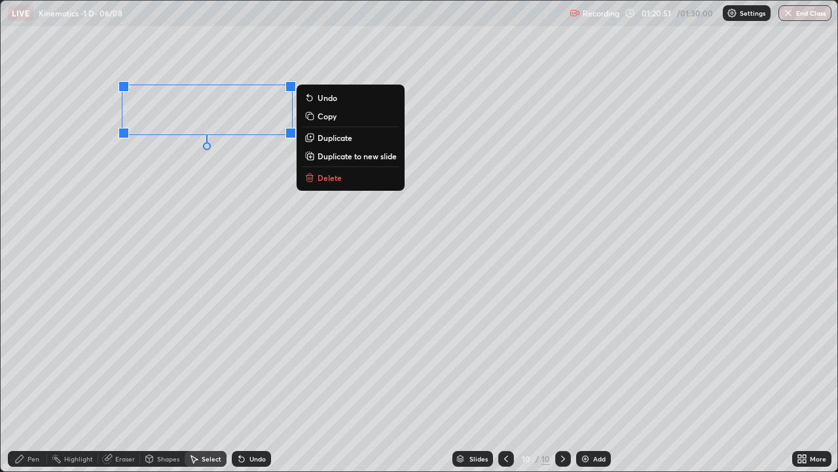
click at [234, 326] on div "0 ° Undo Copy Duplicate Duplicate to new slide Delete" at bounding box center [419, 236] width 837 height 470
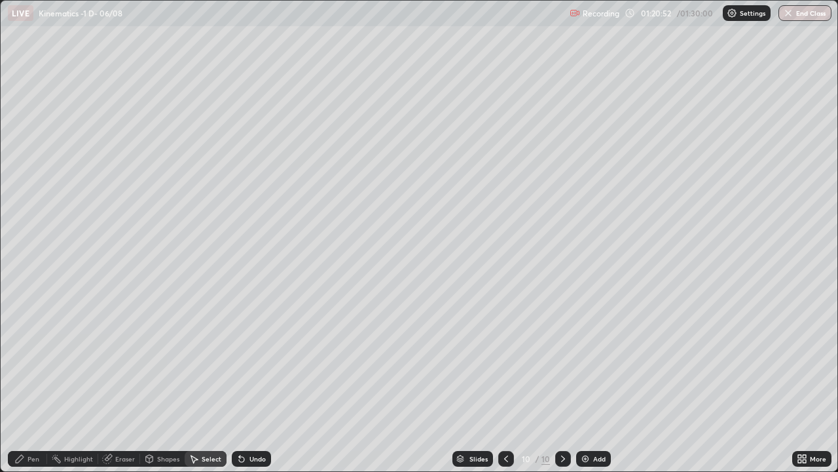
click at [31, 360] on div "Pen" at bounding box center [34, 458] width 12 height 7
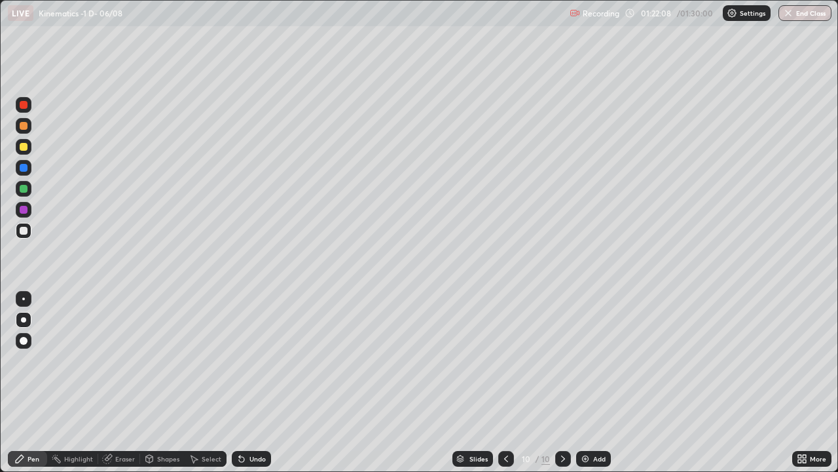
click at [25, 147] on div at bounding box center [24, 147] width 8 height 8
click at [126, 360] on div "Eraser" at bounding box center [125, 458] width 20 height 7
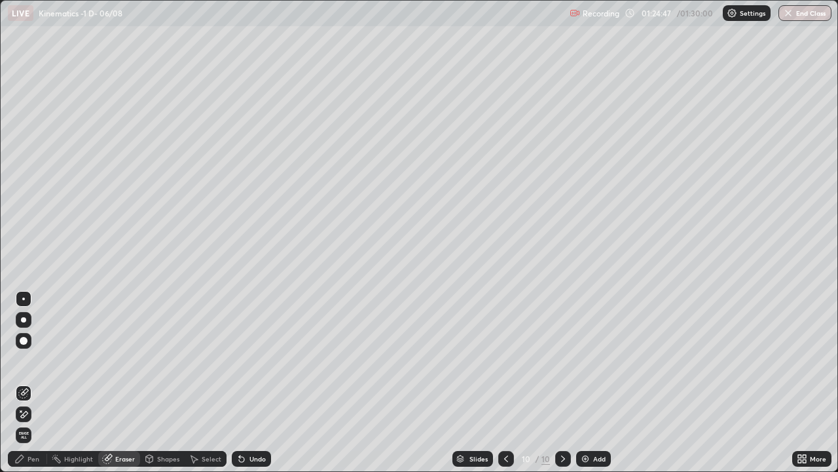
click at [35, 360] on div "Pen" at bounding box center [34, 458] width 12 height 7
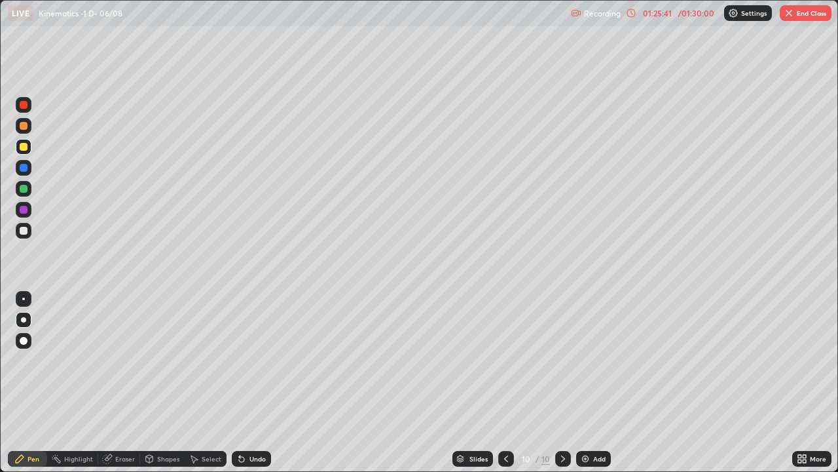
click at [23, 164] on div at bounding box center [24, 168] width 8 height 8
click at [22, 105] on div at bounding box center [24, 105] width 8 height 8
click at [27, 230] on div at bounding box center [24, 231] width 8 height 8
click at [27, 185] on div at bounding box center [24, 189] width 16 height 16
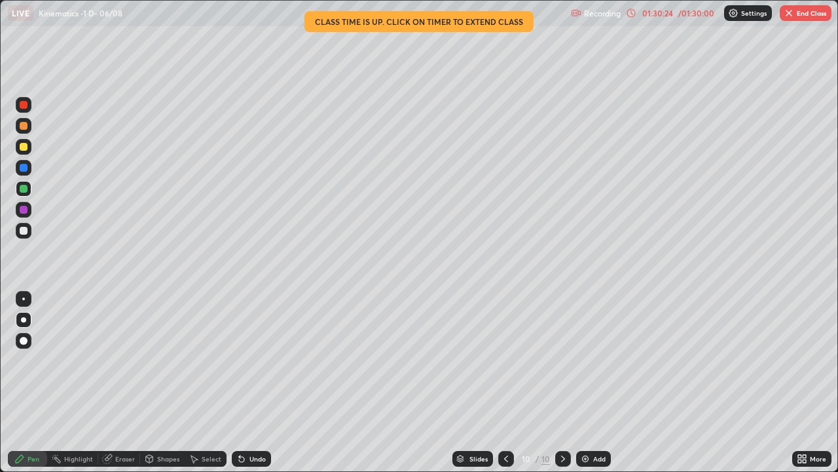
click at [809, 7] on button "End Class" at bounding box center [806, 13] width 52 height 16
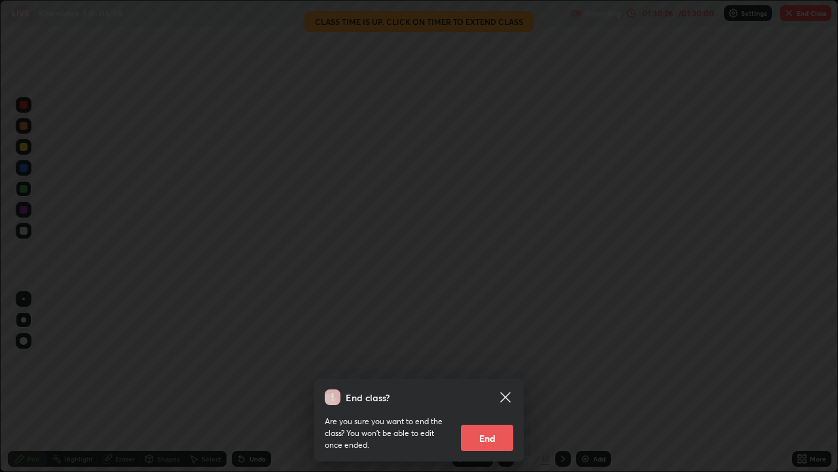
click at [506, 360] on button "End" at bounding box center [487, 437] width 52 height 26
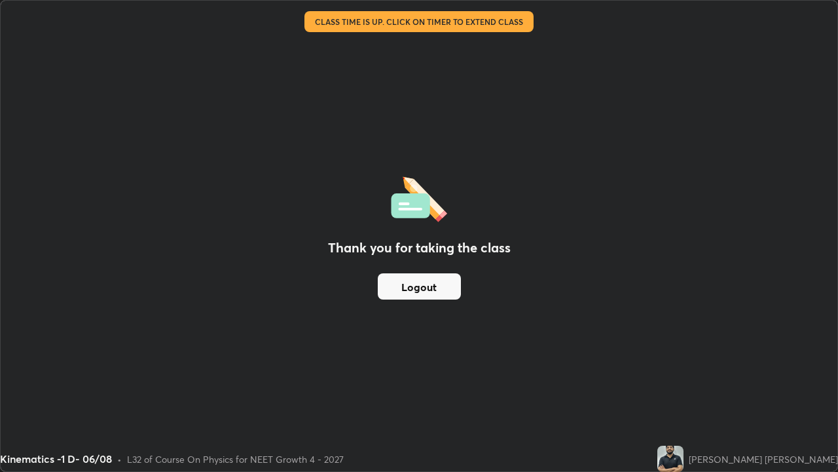
click at [413, 286] on button "Logout" at bounding box center [419, 286] width 83 height 26
click at [432, 283] on button "Logout" at bounding box center [419, 286] width 83 height 26
